Goal: Information Seeking & Learning: Learn about a topic

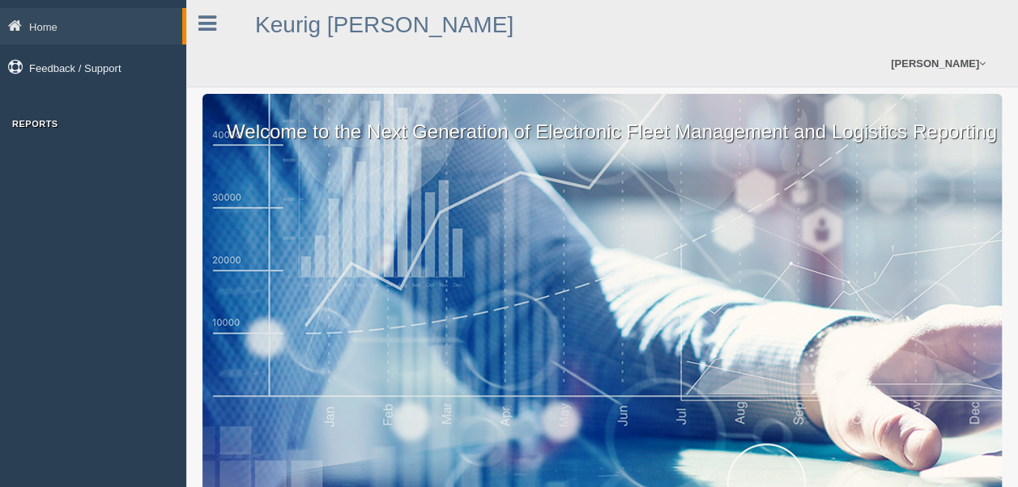
click at [62, 66] on link "Feedback / Support" at bounding box center [93, 67] width 186 height 36
click at [201, 25] on icon at bounding box center [207, 23] width 18 height 21
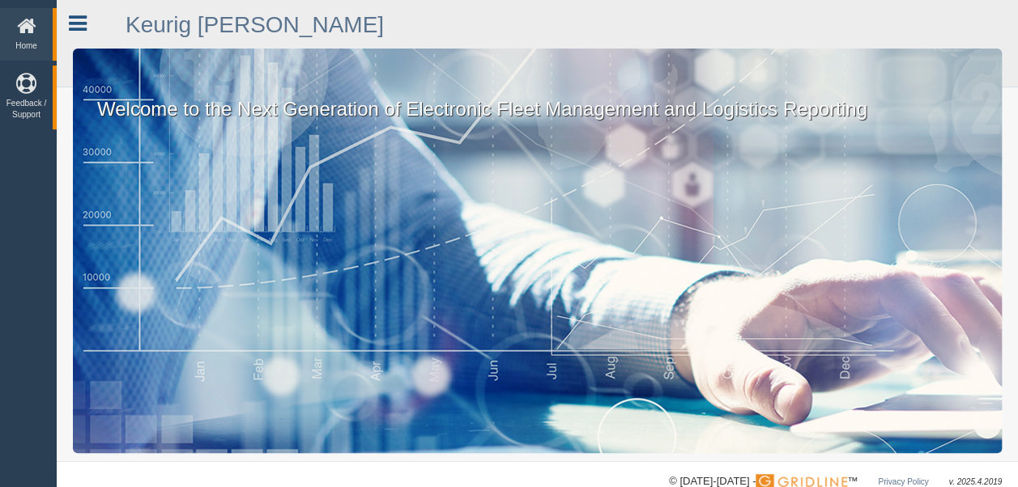
click at [80, 20] on icon at bounding box center [78, 23] width 18 height 21
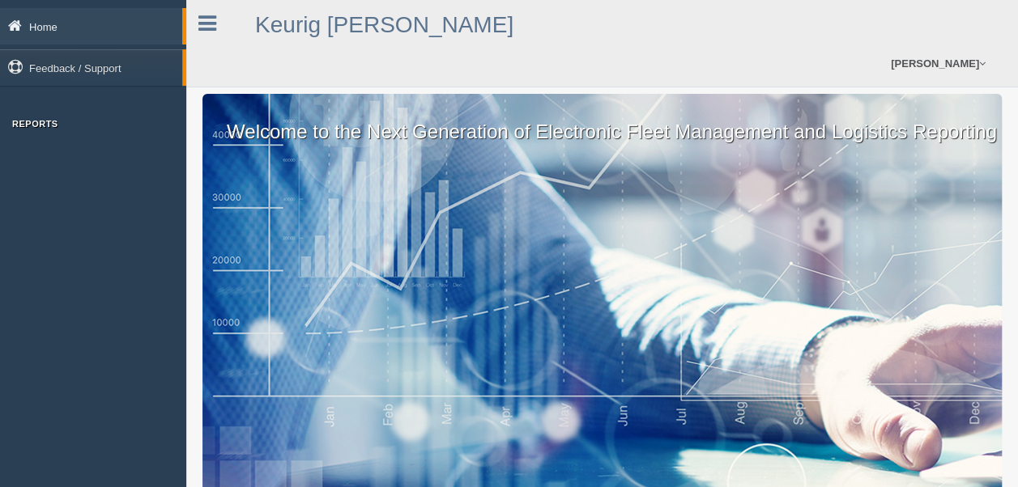
click at [32, 30] on link "Home" at bounding box center [91, 26] width 182 height 36
click at [555, 231] on div "Welcome to the Next Generation of Electronic Fleet Management and Logistics Rep…" at bounding box center [601, 296] width 799 height 405
click at [756, 157] on div "Welcome to the Next Generation of Electronic Fleet Management and Logistics Rep…" at bounding box center [601, 296] width 799 height 405
click at [967, 52] on link "[PERSON_NAME]" at bounding box center [937, 63] width 111 height 46
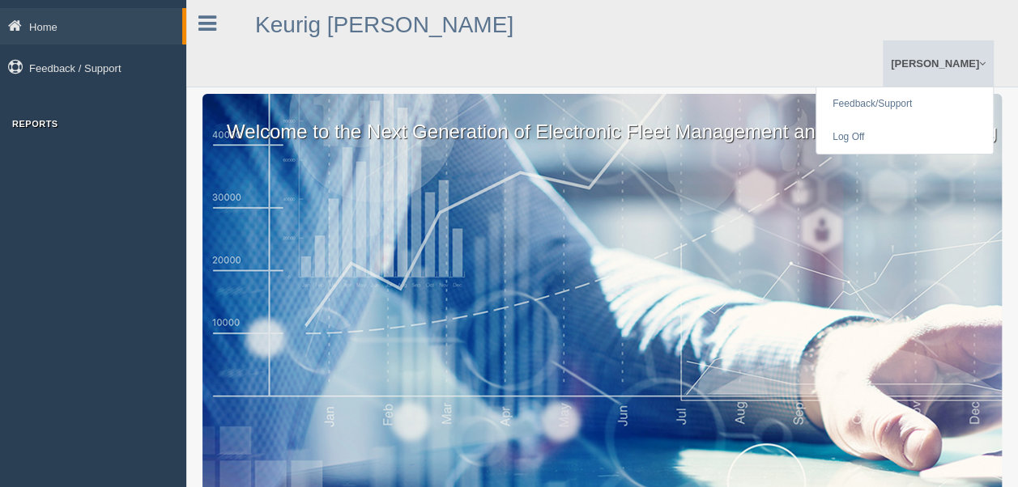
click at [785, 72] on ul "Brian Hines Feedback/Support Log Off" at bounding box center [789, 63] width 407 height 46
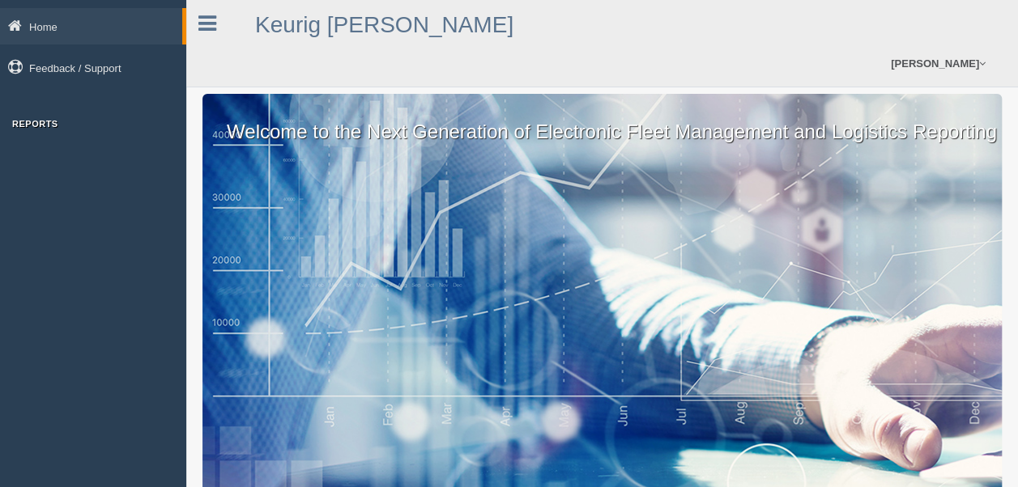
click at [36, 132] on div "Reports" at bounding box center [93, 128] width 186 height 18
